Goal: Transaction & Acquisition: Purchase product/service

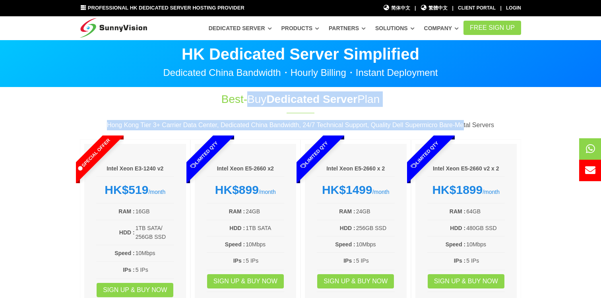
drag, startPoint x: 249, startPoint y: 95, endPoint x: 479, endPoint y: 126, distance: 231.9
click at [479, 126] on div "Best-Buy Dedicated Server Plan Hong Kong Tier 3+ Carrier Data Center, Dedicated…" at bounding box center [300, 214] width 453 height 246
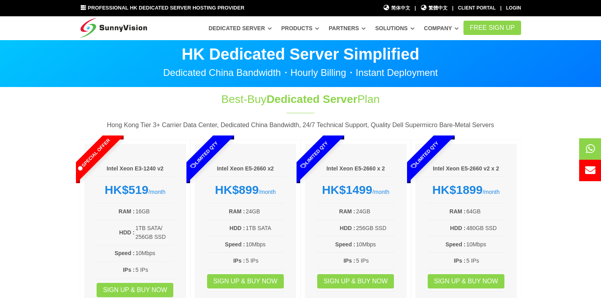
drag, startPoint x: 479, startPoint y: 126, endPoint x: 487, endPoint y: 124, distance: 8.1
click at [480, 126] on p "Hong Kong Tier 3+ Carrier Data Center, Dedicated China Bandwidth, 24/7 Technica…" at bounding box center [301, 125] width 442 height 10
drag, startPoint x: 516, startPoint y: 128, endPoint x: 500, endPoint y: 106, distance: 26.7
click at [500, 107] on div "Best-Buy Dedicated Server Plan Hong Kong Tier 3+ Carrier Data Center, Dedicated…" at bounding box center [300, 214] width 453 height 246
click at [500, 105] on div "Best-Buy Dedicated Server Plan Hong Kong Tier 3+ Carrier Data Center, Dedicated…" at bounding box center [300, 214] width 453 height 246
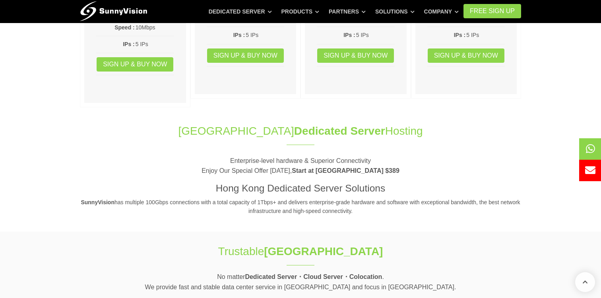
scroll to position [243, 0]
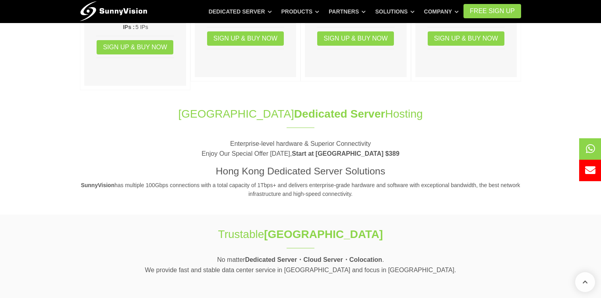
drag, startPoint x: 355, startPoint y: 186, endPoint x: 373, endPoint y: 140, distance: 49.3
click at [372, 142] on header "Hong Kong Dedicated Server Hosting Enterprise-level hardware & Superior Connect…" at bounding box center [301, 152] width 442 height 93
click at [373, 140] on p "Enterprise-level hardware & Superior Connectivity Enjoy Our Special Offer Today…" at bounding box center [301, 149] width 442 height 20
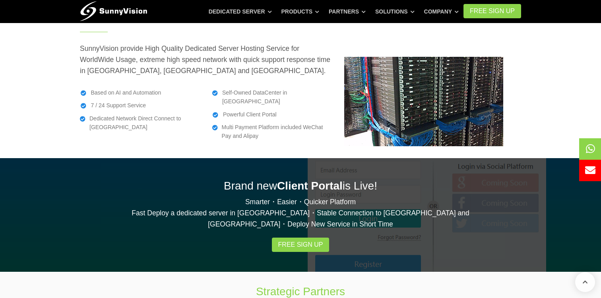
scroll to position [1222, 0]
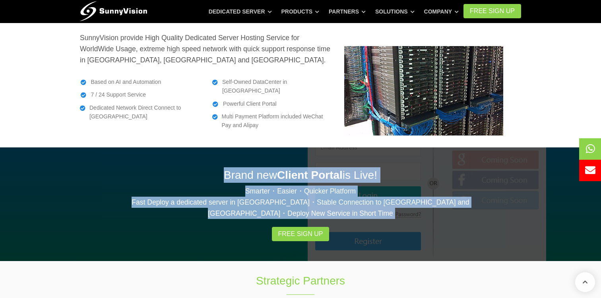
drag, startPoint x: 339, startPoint y: 128, endPoint x: 356, endPoint y: 186, distance: 60.9
click at [356, 185] on div "Brand new Client Portal is Live! Smarter・Easier・Quicker Platform Fast Deploy a …" at bounding box center [300, 205] width 453 height 114
click at [356, 186] on div "Brand new Client Portal is Live! Smarter・Easier・Quicker Platform Fast Deploy a …" at bounding box center [300, 205] width 453 height 114
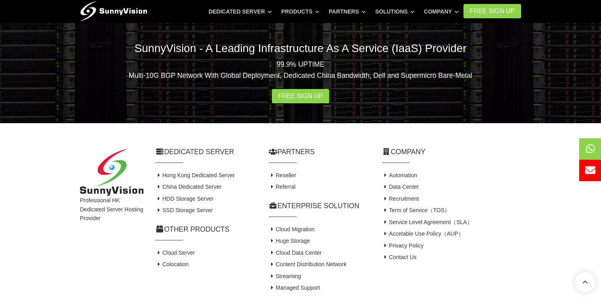
scroll to position [1576, 0]
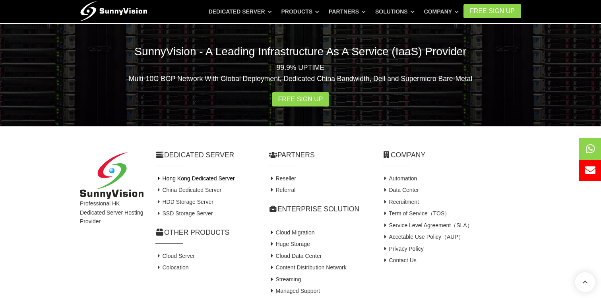
click at [202, 175] on link "Hong Kong Dedicated Server" at bounding box center [196, 178] width 80 height 6
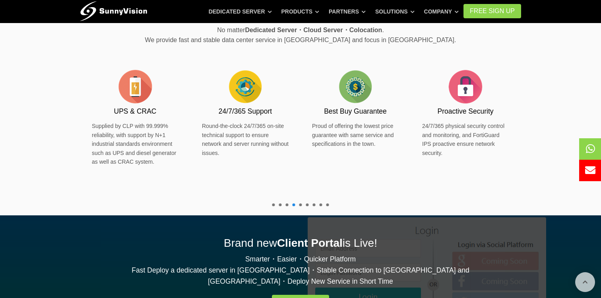
scroll to position [279, 0]
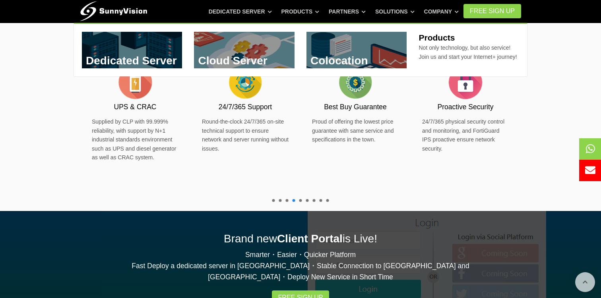
click at [158, 45] on link at bounding box center [132, 50] width 101 height 37
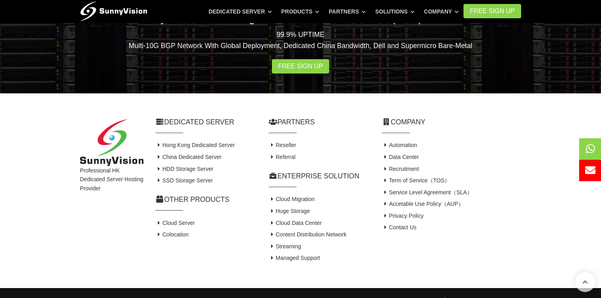
scroll to position [1216, 0]
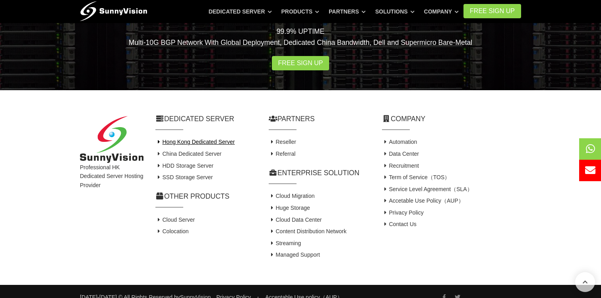
click at [222, 145] on link "Hong Kong Dedicated Server" at bounding box center [196, 142] width 80 height 6
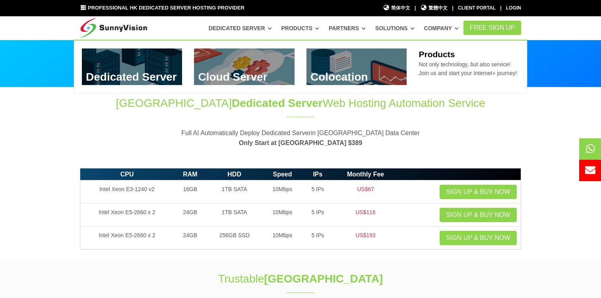
click at [273, 60] on link at bounding box center [244, 67] width 101 height 37
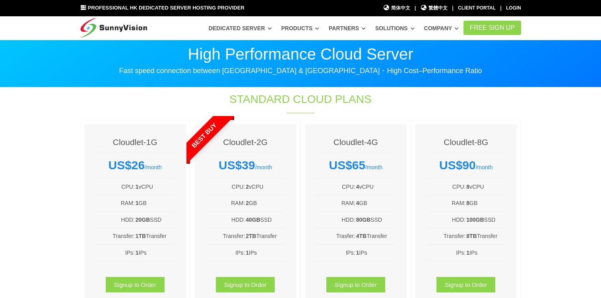
scroll to position [118, 0]
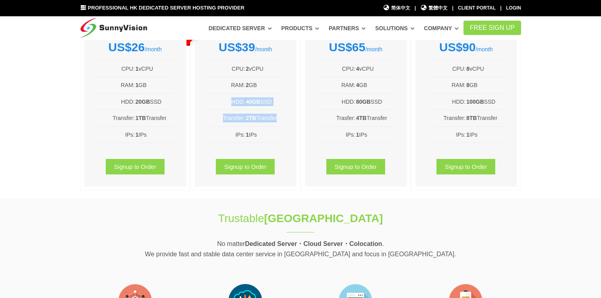
drag, startPoint x: 270, startPoint y: 141, endPoint x: 282, endPoint y: 90, distance: 52.3
click at [282, 90] on ul "CPU: 2 vCPU RAM: 2 GB HDD: 40GB SSD Transfer: 2TB Transfer IPs: 1 IPs" at bounding box center [246, 102] width 78 height 82
click at [282, 90] on td "2 GB" at bounding box center [264, 85] width 39 height 10
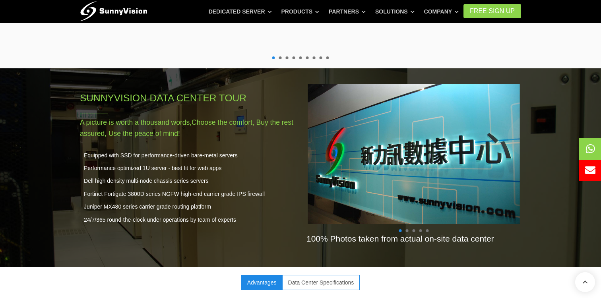
scroll to position [591, 0]
